Goal: Task Accomplishment & Management: Manage account settings

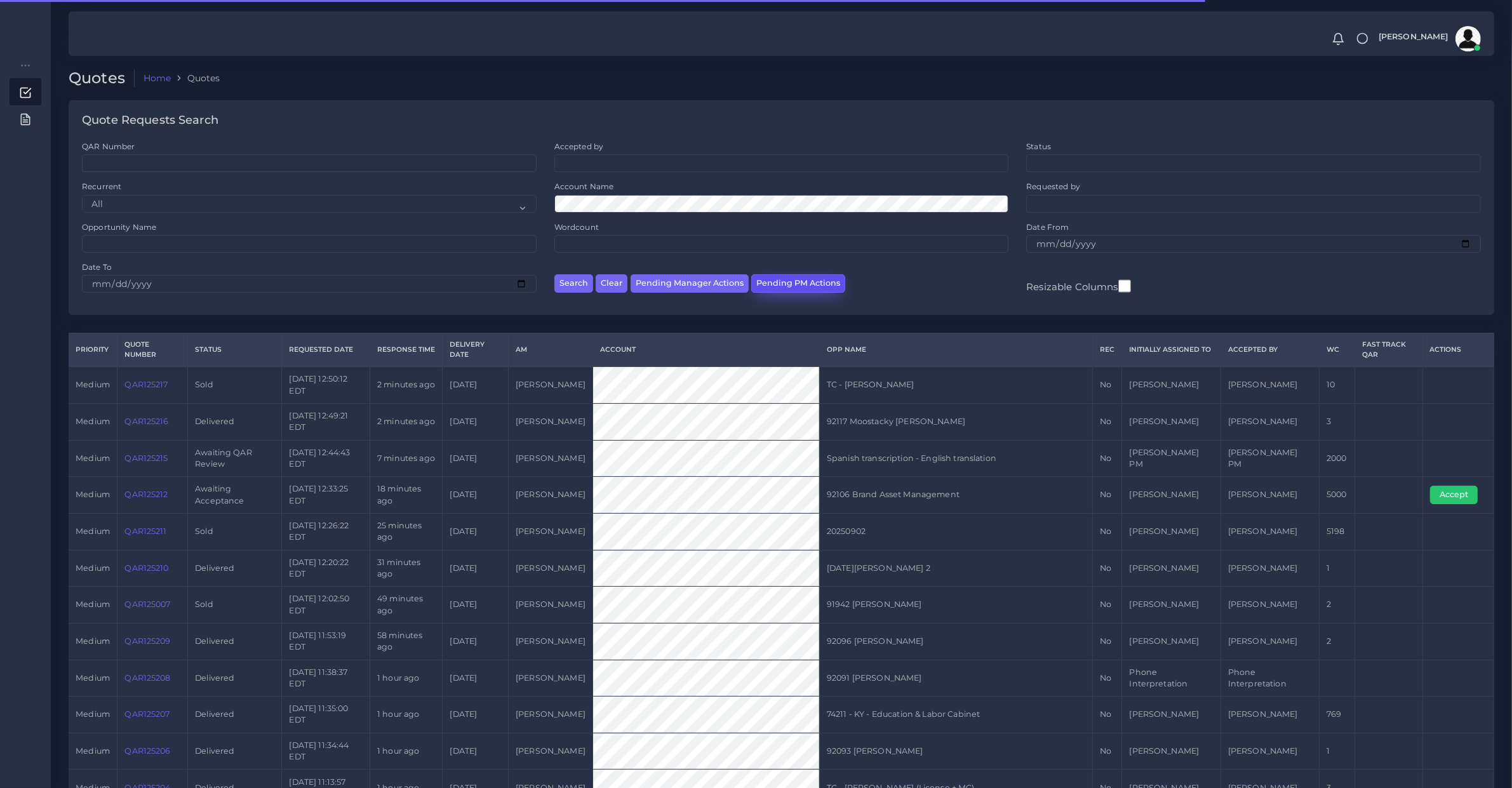
click at [814, 289] on button "Pending PM Actions" at bounding box center [798, 283] width 94 height 18
select select "awaiting_acceptance"
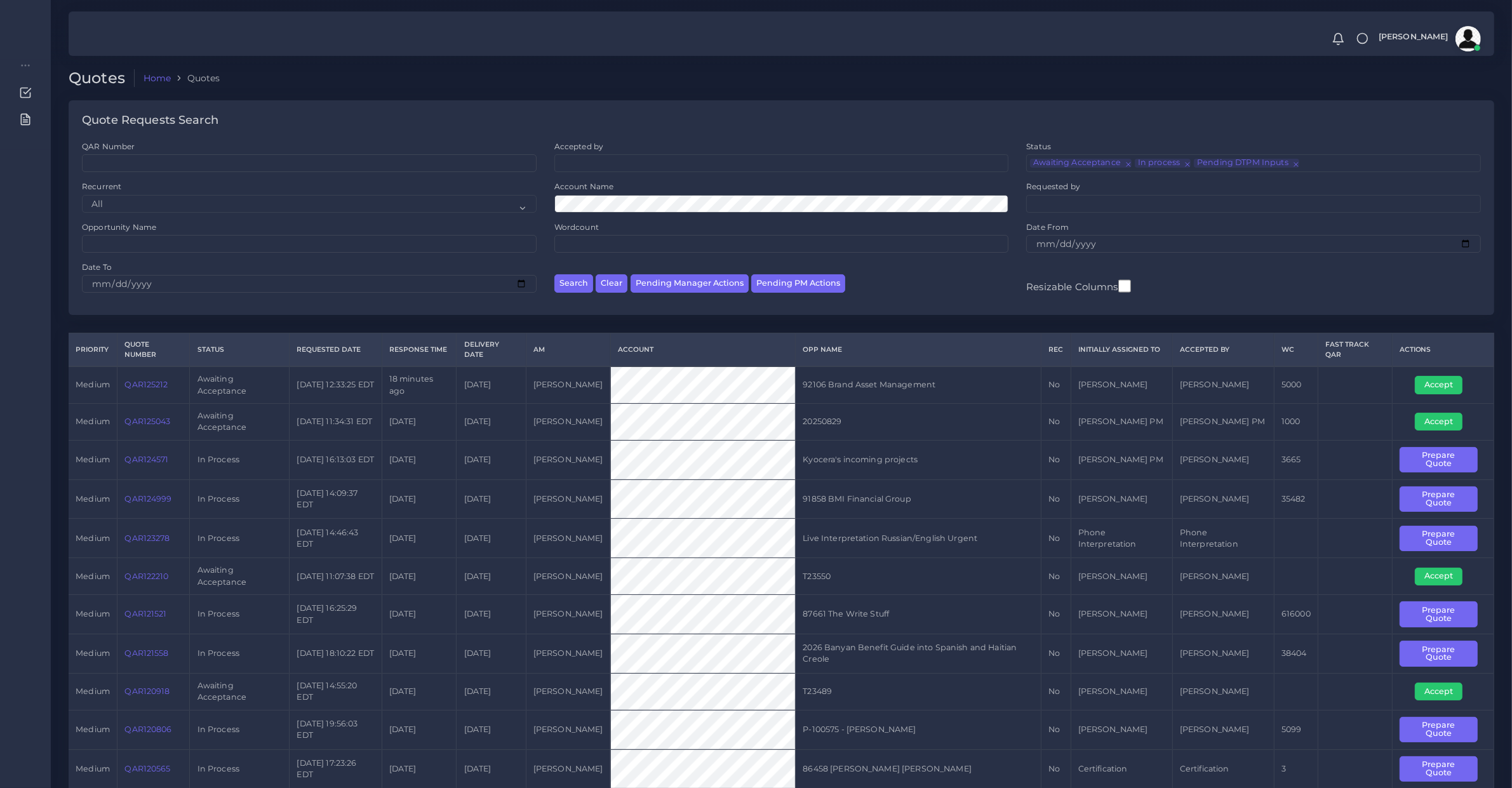
click at [151, 397] on td "QAR125212" at bounding box center [154, 384] width 72 height 37
copy link "QAR125212"
click at [841, 384] on td "92106 Brand Asset Management" at bounding box center [918, 384] width 246 height 37
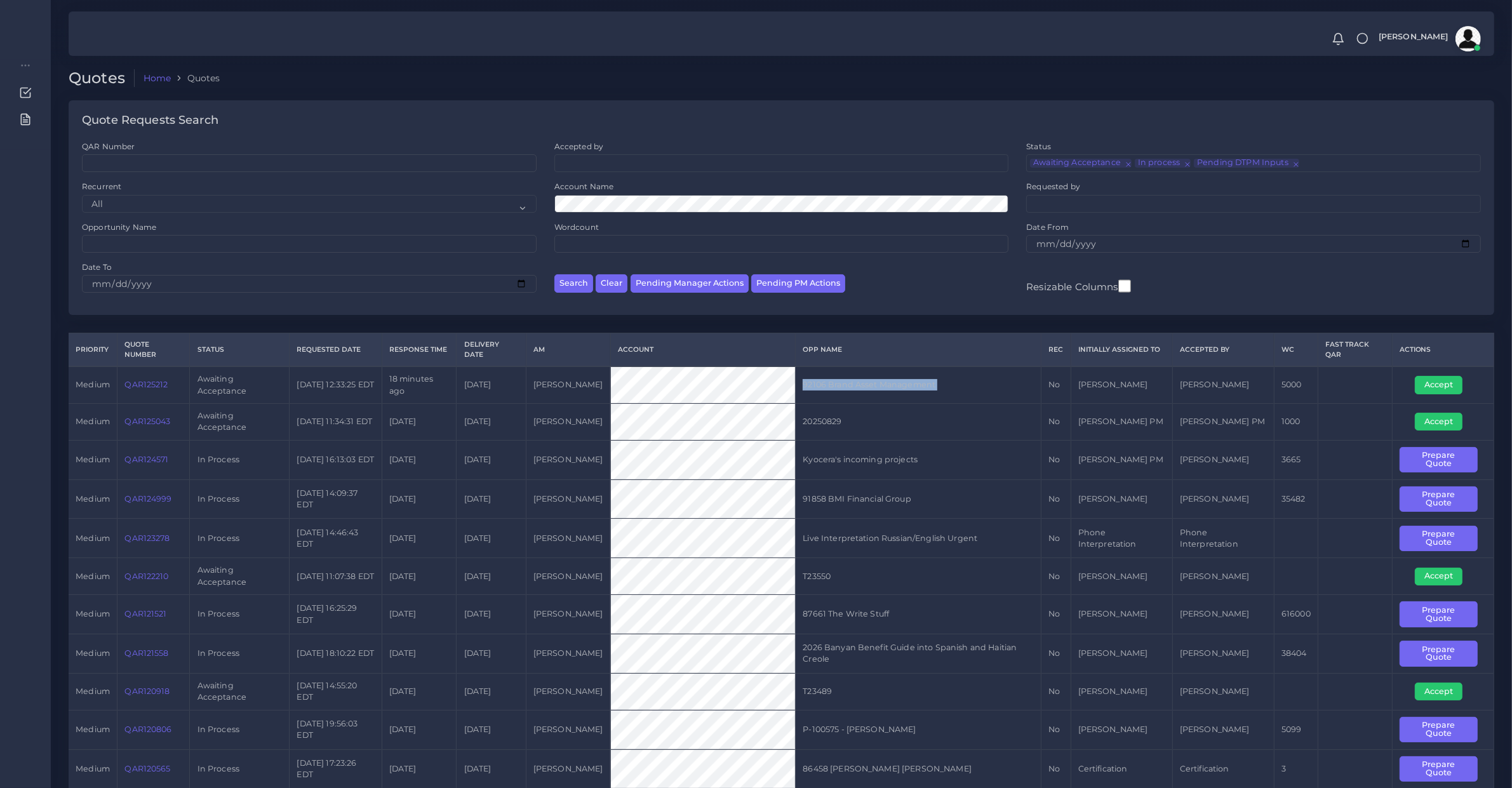
click at [842, 384] on td "92106 Brand Asset Management" at bounding box center [918, 384] width 246 height 37
click at [1443, 385] on button "Accept" at bounding box center [1439, 384] width 47 height 18
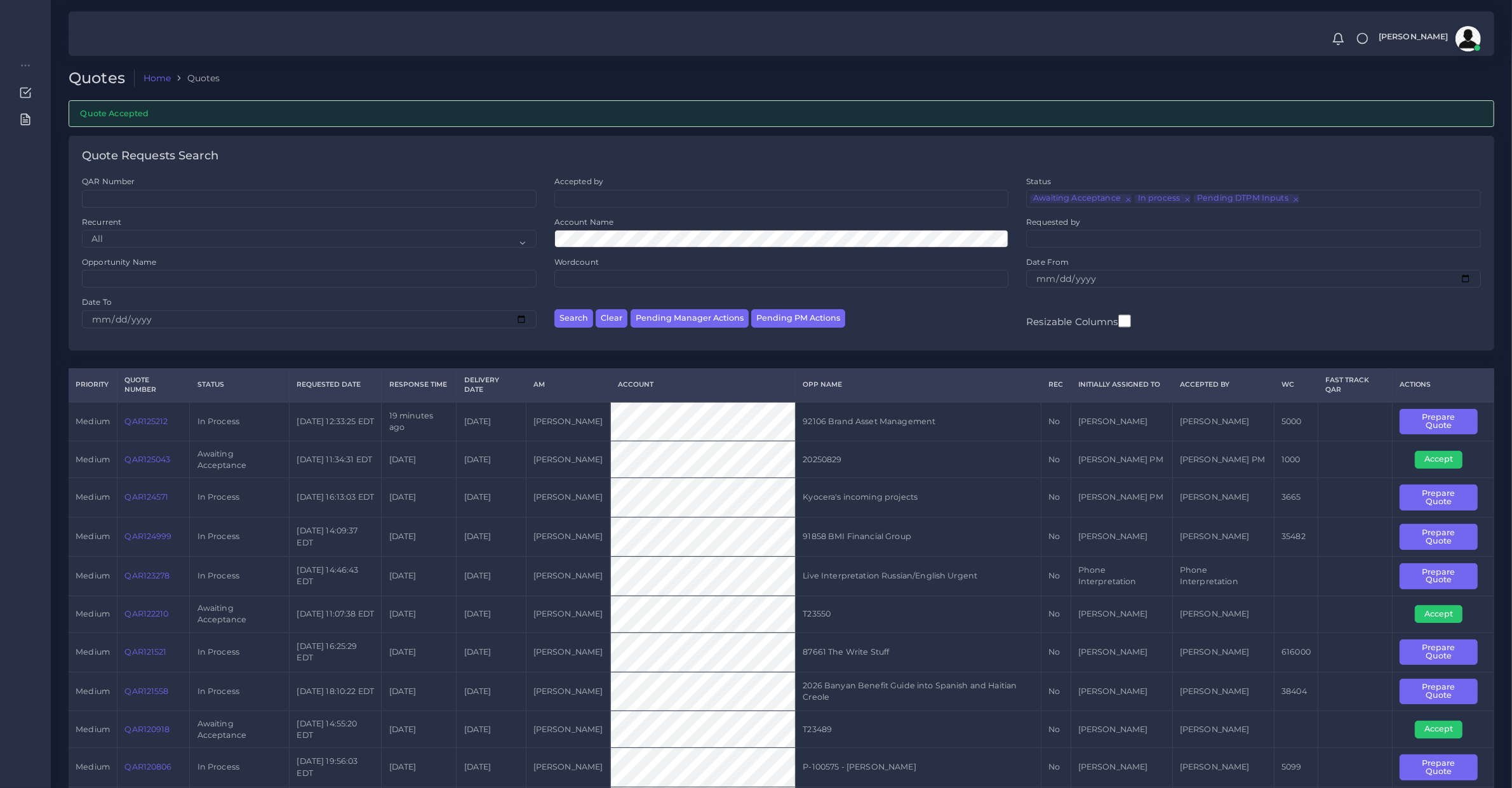
click at [913, 493] on td "Kyocera's incoming projects" at bounding box center [918, 498] width 246 height 39
click at [1417, 416] on button "Prepare Quote" at bounding box center [1438, 422] width 78 height 26
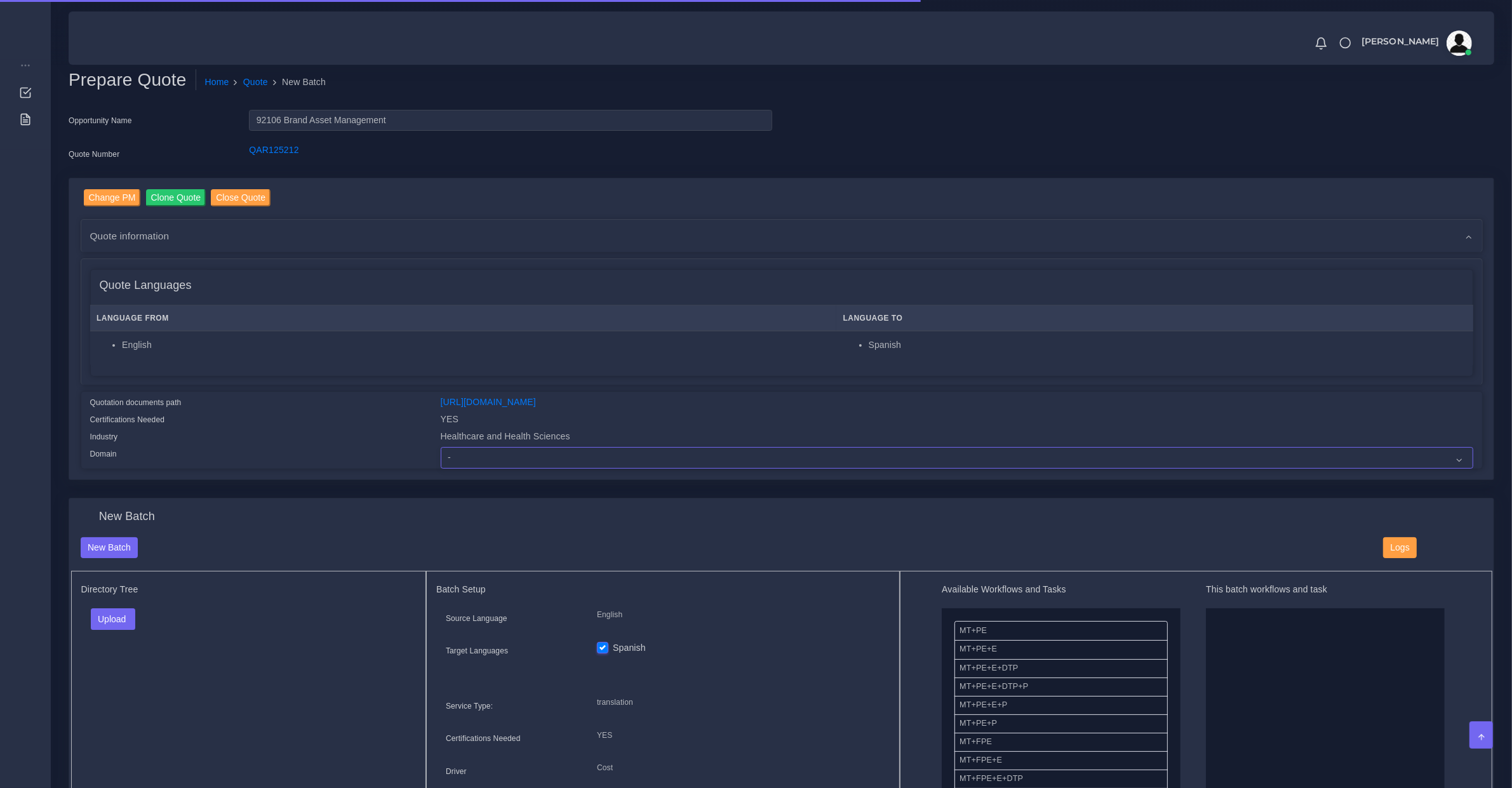
click at [474, 448] on select "- Advertising and Media Agriculture, Forestry and Fishing Architecture, Buildin…" at bounding box center [957, 457] width 1033 height 22
select select "Healthcare and Health Sciences"
click at [441, 447] on select "- Advertising and Media Agriculture, Forestry and Fishing Architecture, Buildin…" at bounding box center [957, 457] width 1033 height 22
click at [495, 400] on link "https://workdrive.zoho.com/fgoh3e43b1a1fe2124b65bedd7c3c51a0e040/teams/fgoh3e43…" at bounding box center [488, 402] width 95 height 11
click at [129, 238] on span "Quote information" at bounding box center [130, 235] width 79 height 15
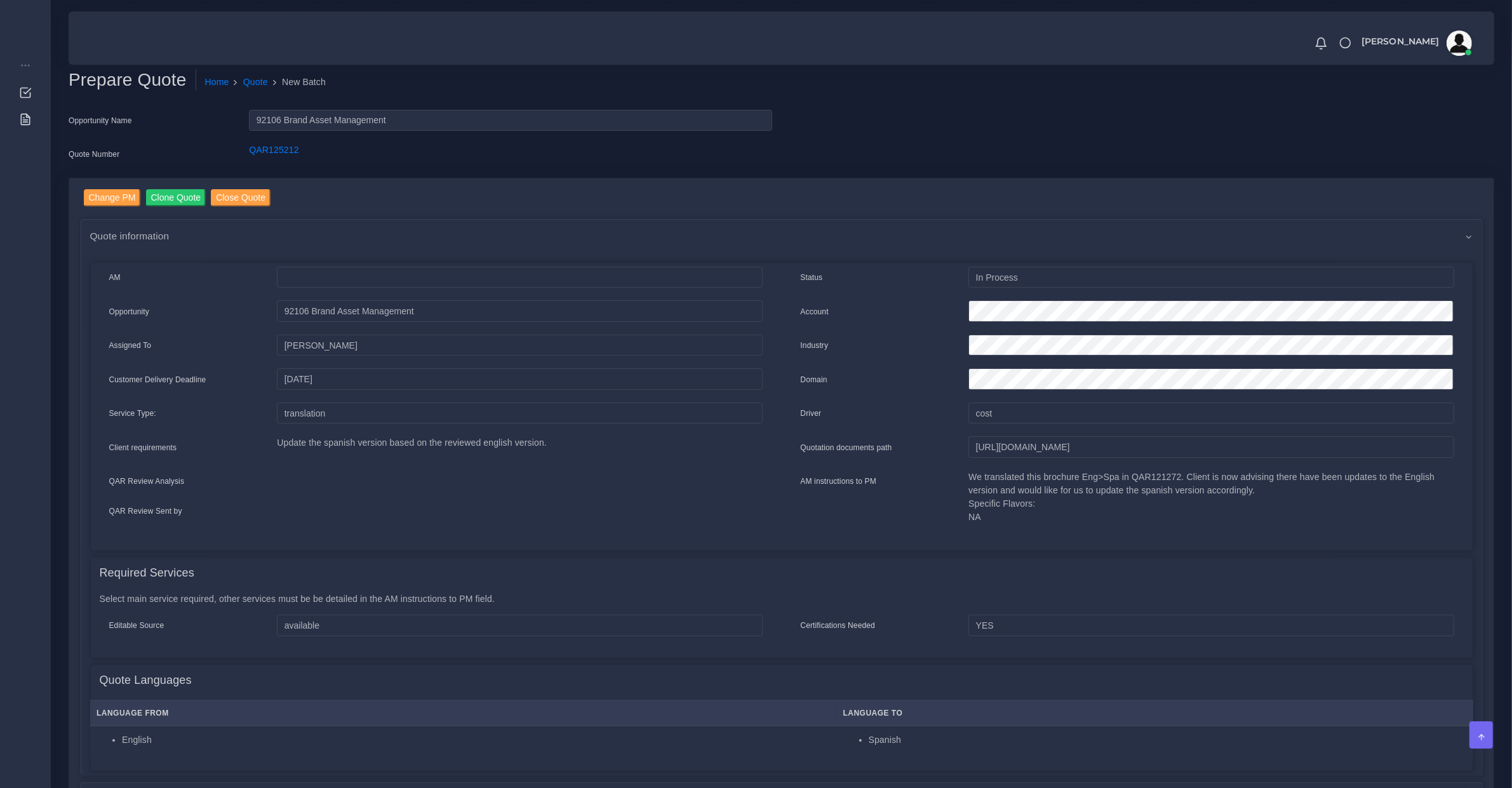
click at [1139, 473] on p "We translated this brochure Eng>Spa in QAR121272. Client is now advising there …" at bounding box center [1211, 497] width 486 height 54
copy p "QAR121272"
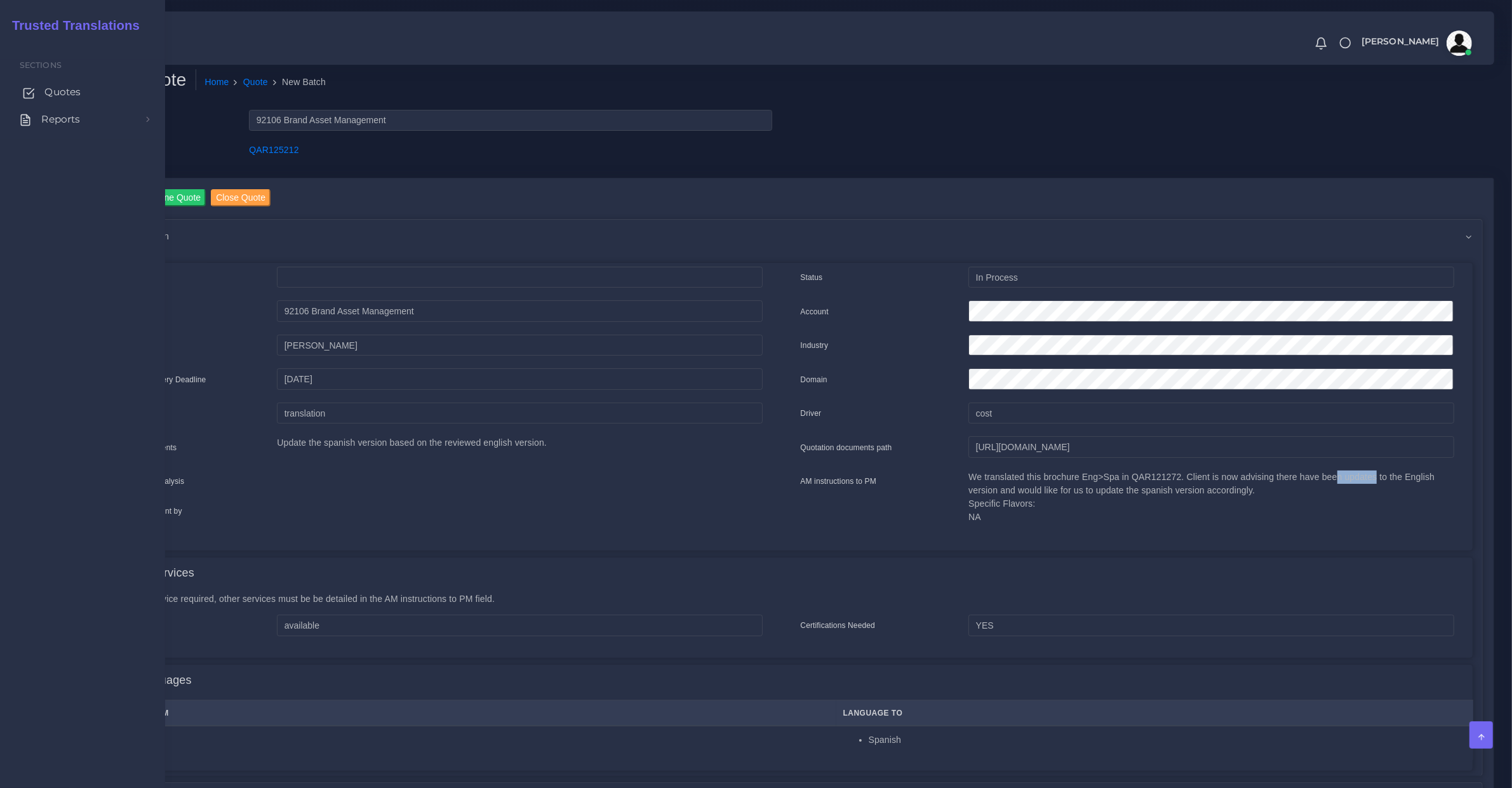
drag, startPoint x: 38, startPoint y: 90, endPoint x: 57, endPoint y: 90, distance: 19.0
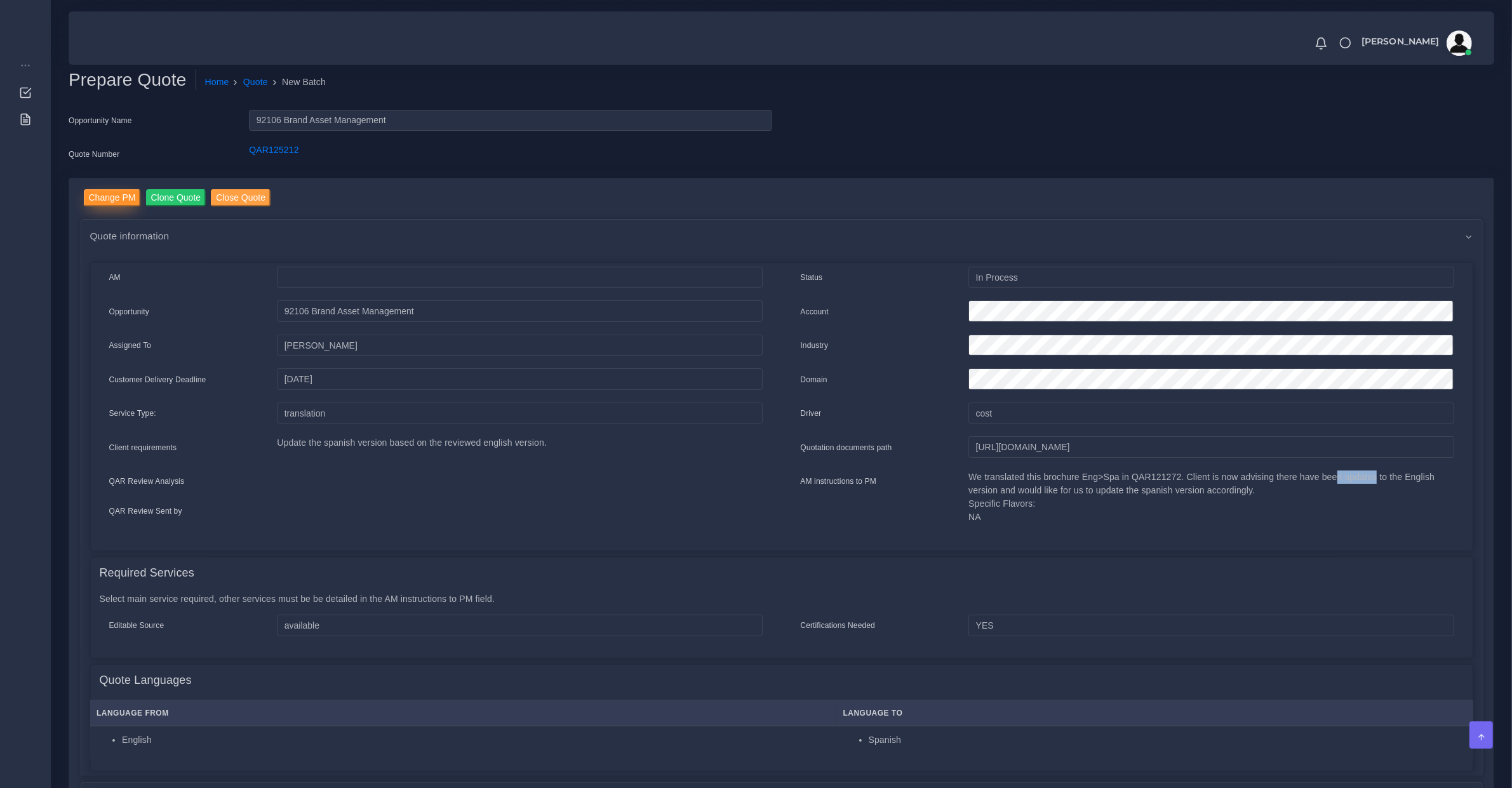
click at [120, 197] on input "Change PM" at bounding box center [112, 198] width 57 height 18
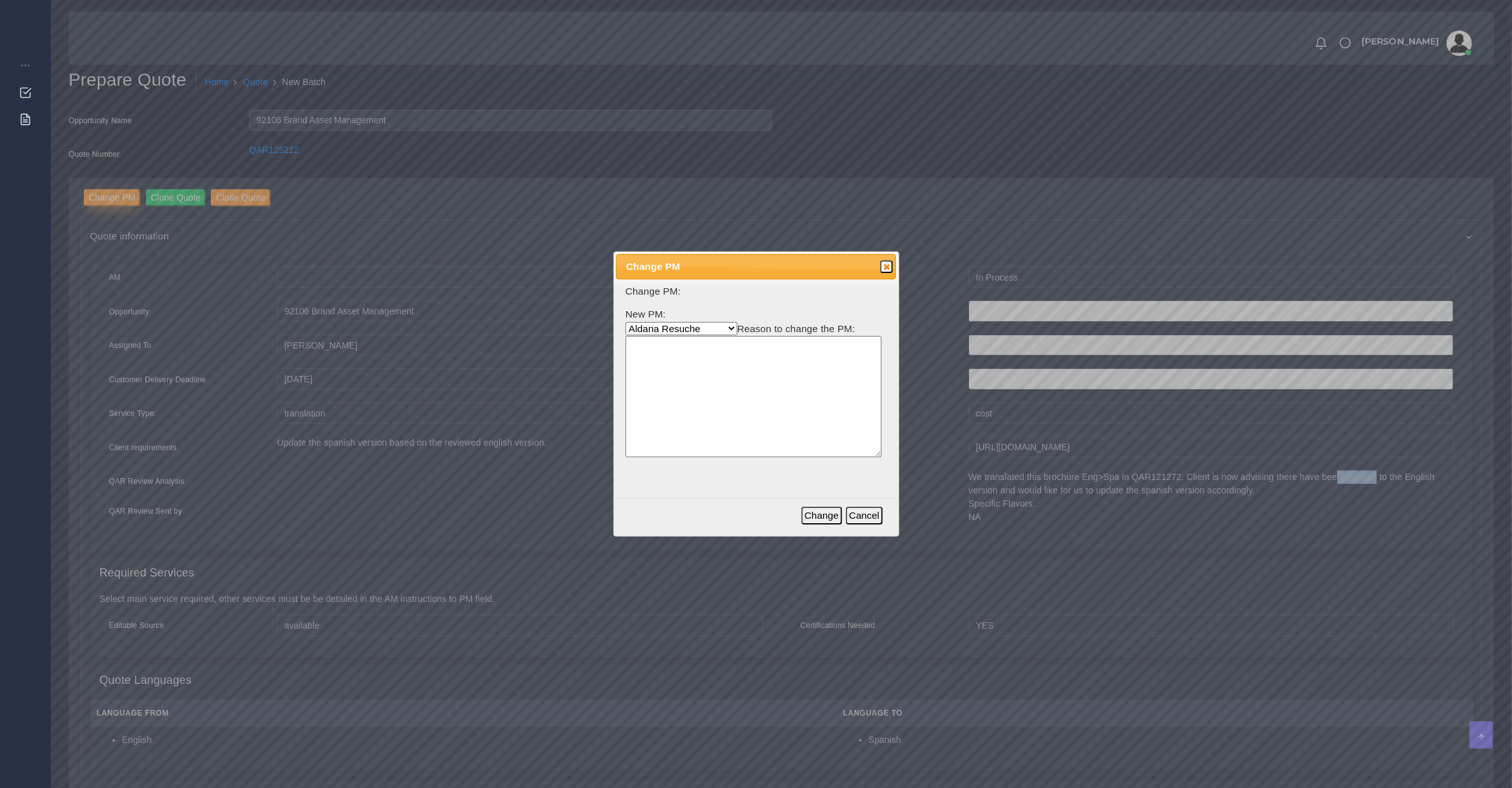
select select "b2a86391-d64c-65d9-63e1-614cf9933189"
type textarea "Mariana did the previous project"
click at [827, 519] on button "Change" at bounding box center [822, 515] width 40 height 18
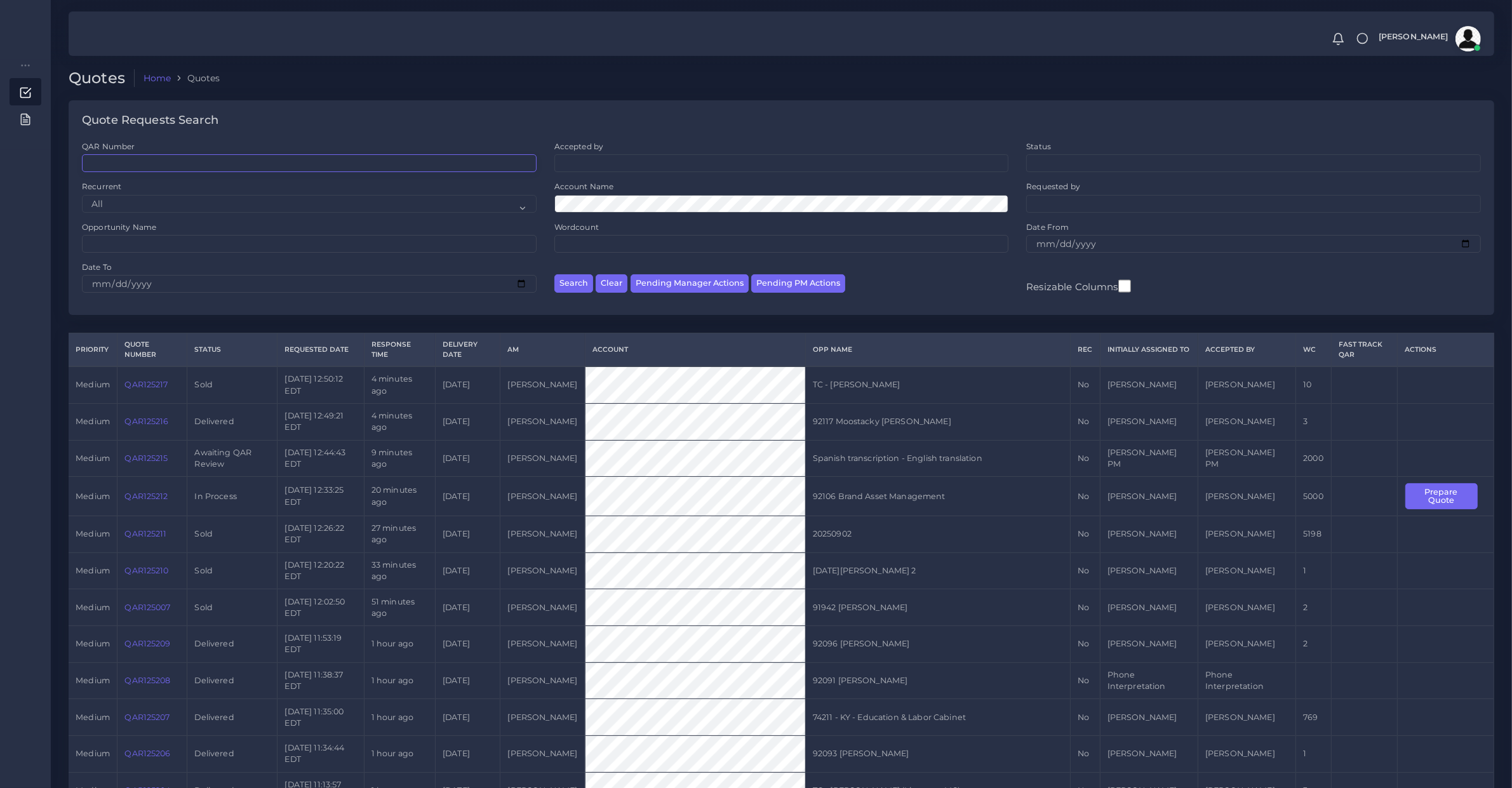
click at [133, 168] on input "QAR Number" at bounding box center [309, 163] width 455 height 18
paste input "QAR121272"
type input "QAR121272"
click at [554, 274] on button "Search" at bounding box center [573, 283] width 39 height 18
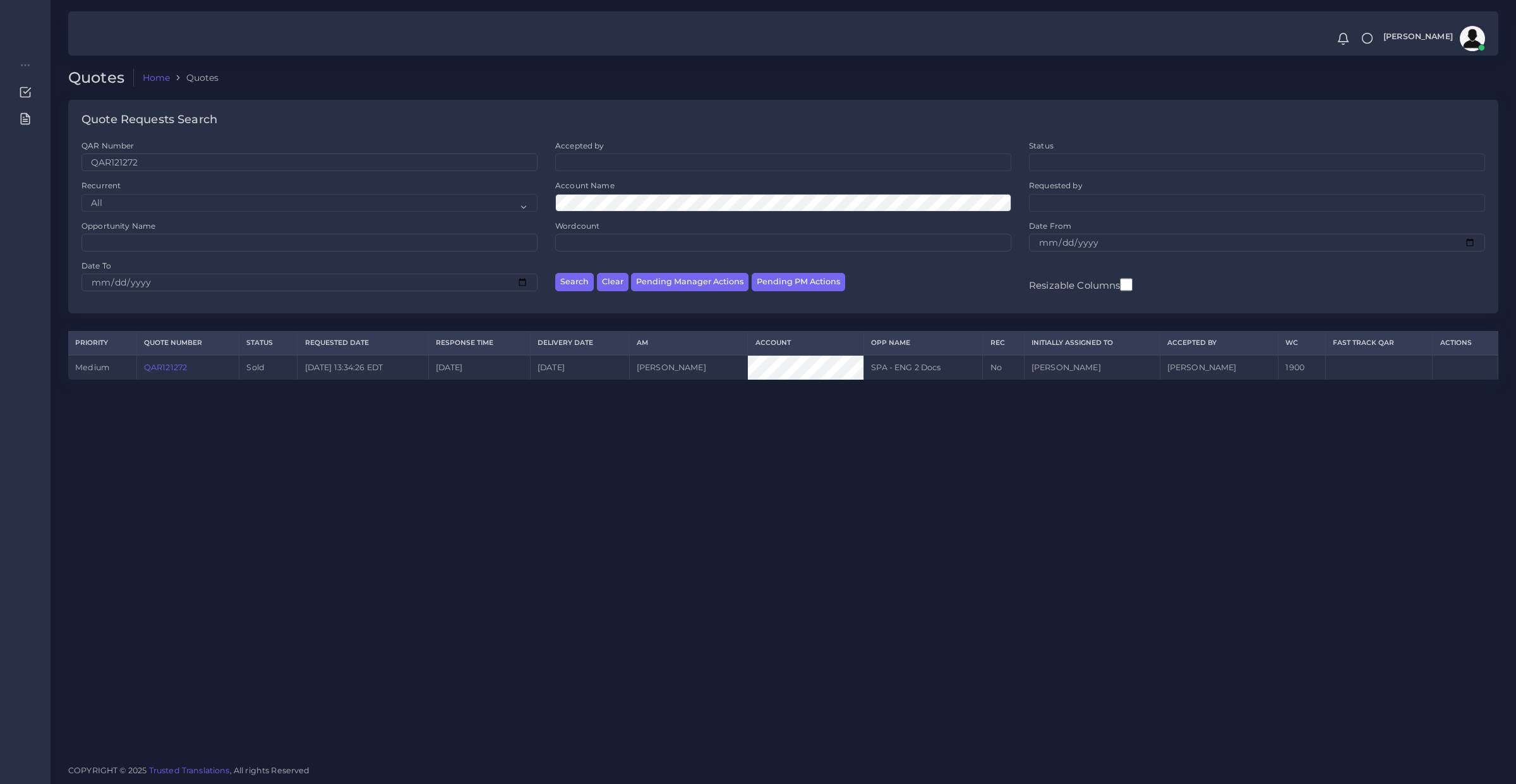
click at [174, 371] on link "QAR121272" at bounding box center [165, 367] width 43 height 10
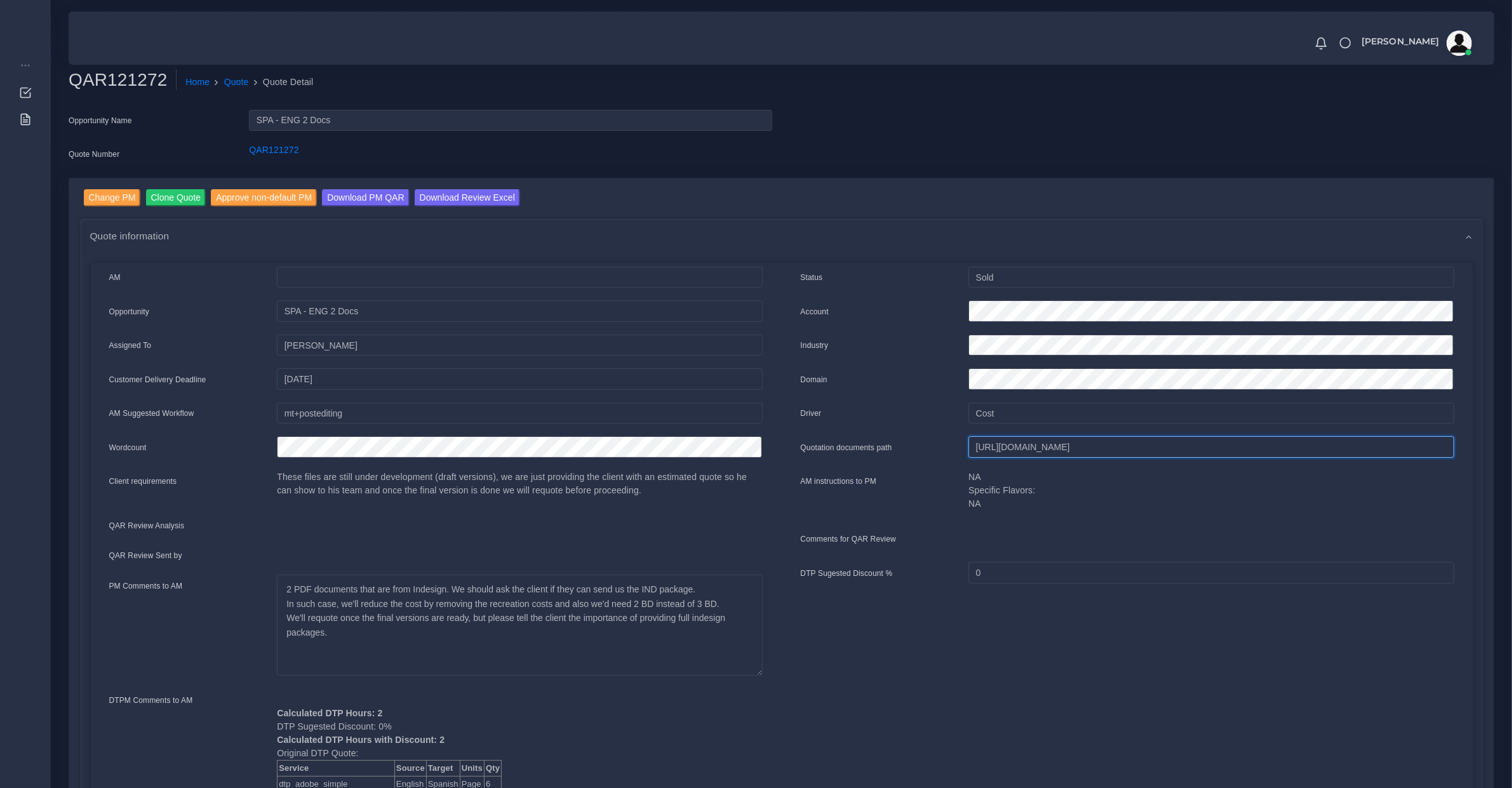
click at [979, 444] on input "[URL][DOMAIN_NAME]" at bounding box center [1211, 447] width 486 height 22
